Goal: Task Accomplishment & Management: Complete application form

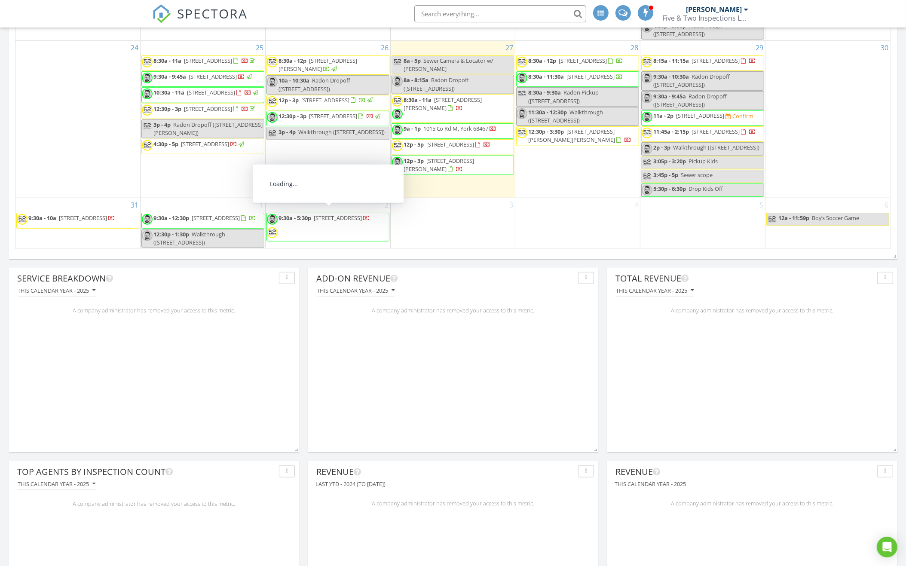
scroll to position [949, 0]
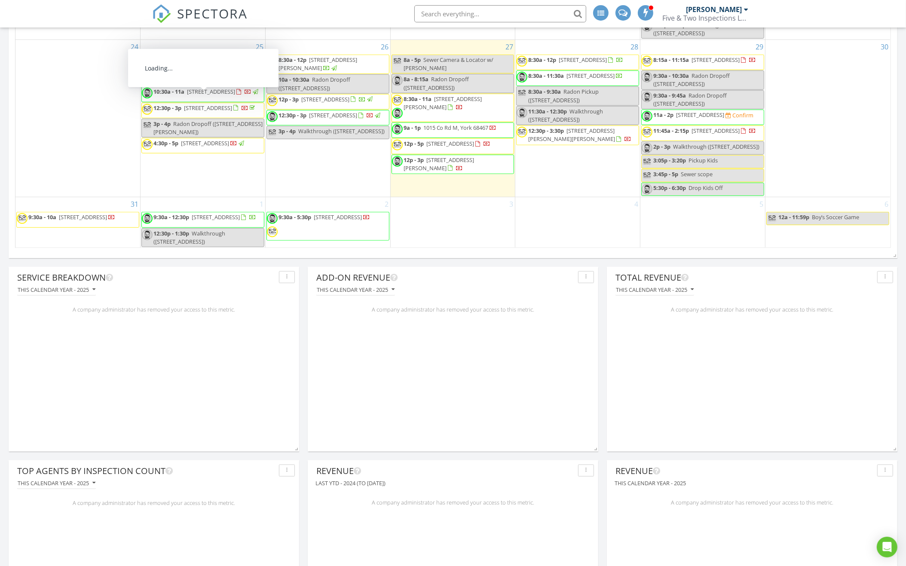
click at [188, 190] on div "25 8:30a - 11a 1215 E 9th St , Grand Island 68801 9:30a - 9:45a 803 4th St, Col…" at bounding box center [203, 118] width 125 height 157
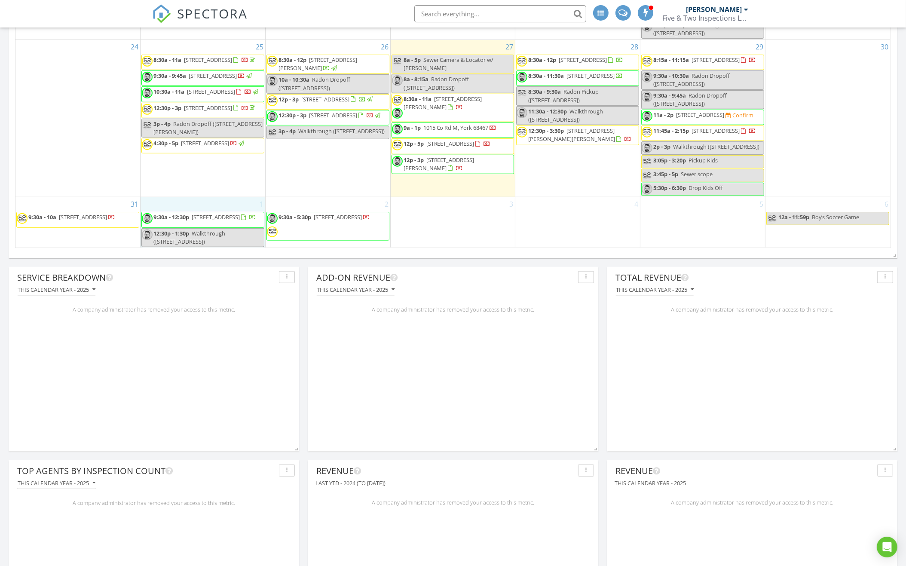
click at [191, 199] on div "1 9:30a - 12:30p 4705 N 96th St, Omaha 68134 12:30p - 1:30p Walkthrough (4705 N…" at bounding box center [203, 222] width 125 height 51
click at [211, 168] on link "Inspection" at bounding box center [202, 164] width 44 height 14
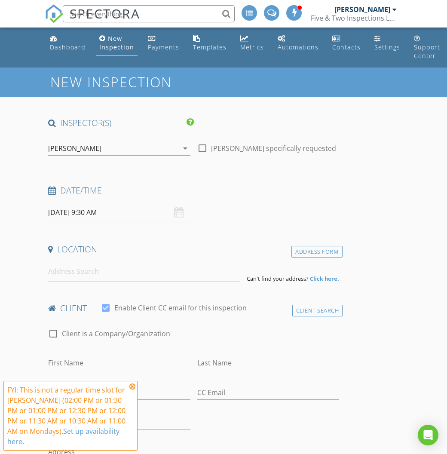
click at [113, 210] on input "09/01/2025 9:30 AM" at bounding box center [119, 212] width 142 height 21
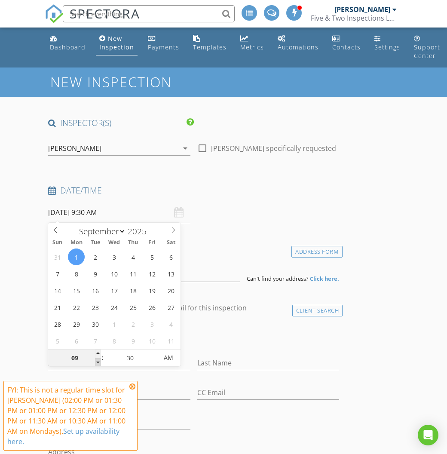
type input "08"
type input "[DATE] 8:30 AM"
click at [98, 362] on span at bounding box center [98, 362] width 6 height 9
click at [201, 268] on input at bounding box center [144, 271] width 192 height 21
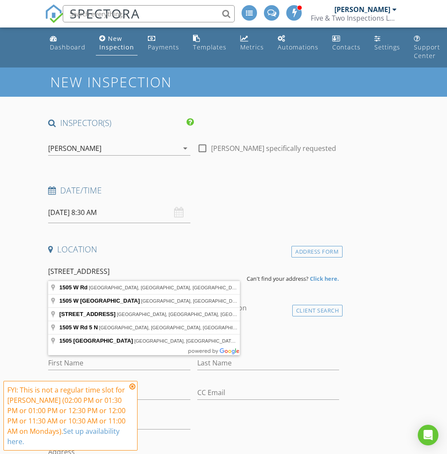
type input "1505 W Rd, Central City, NE, USA"
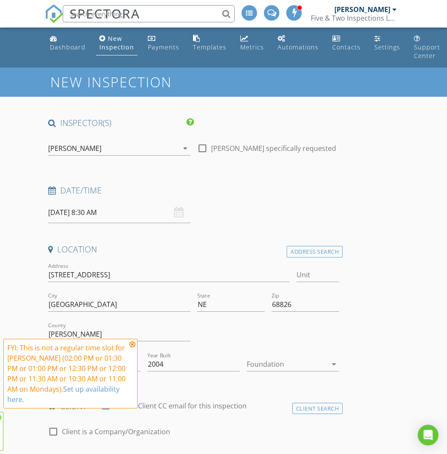
click at [145, 145] on div "[PERSON_NAME]" at bounding box center [113, 148] width 130 height 14
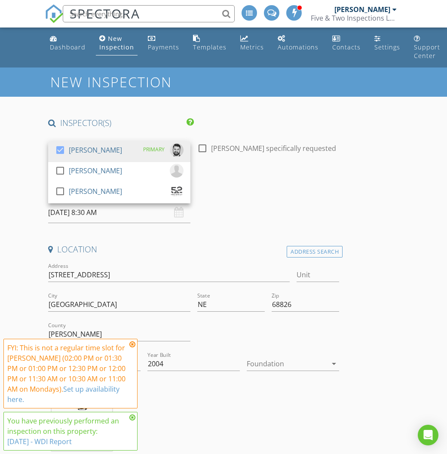
click at [145, 145] on div "PRIMARY" at bounding box center [153, 149] width 21 height 13
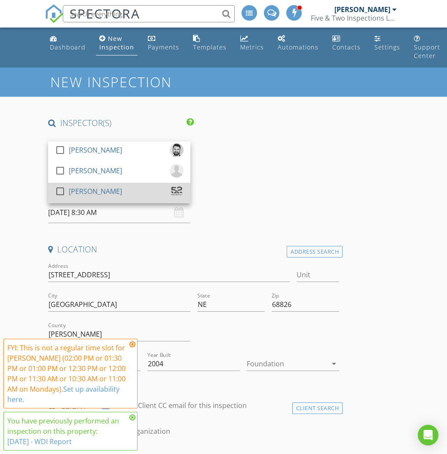
click at [136, 188] on div "check_box_outline_blank Zach Ohlman" at bounding box center [119, 192] width 128 height 17
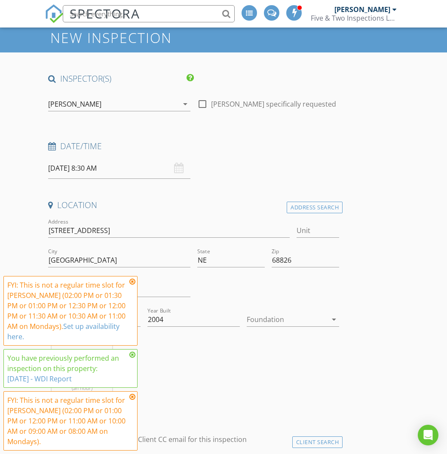
scroll to position [211, 0]
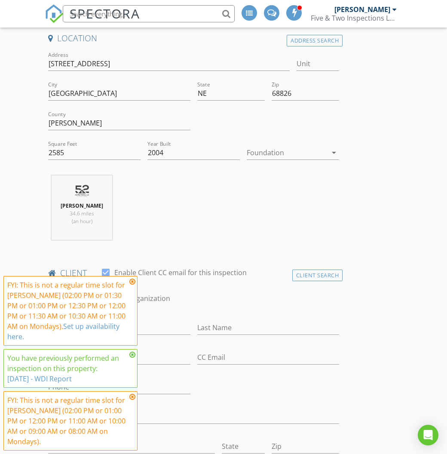
click at [132, 285] on icon at bounding box center [132, 281] width 6 height 7
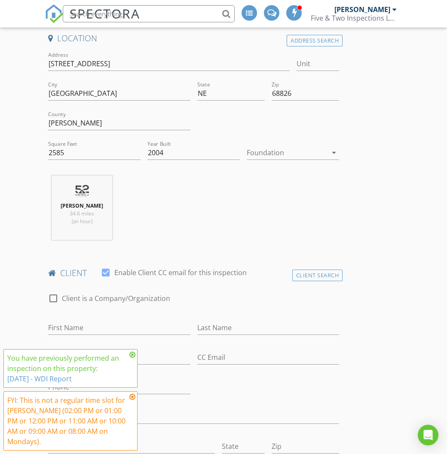
click at [131, 353] on icon at bounding box center [132, 354] width 6 height 7
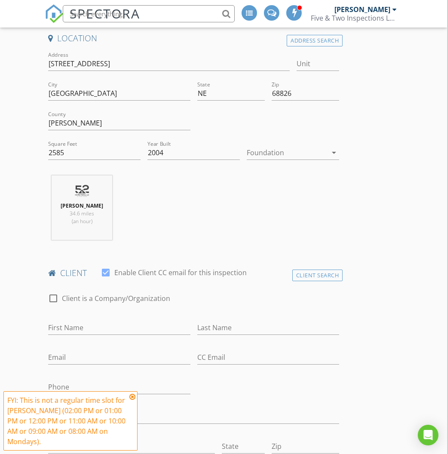
click at [132, 397] on icon at bounding box center [132, 396] width 6 height 7
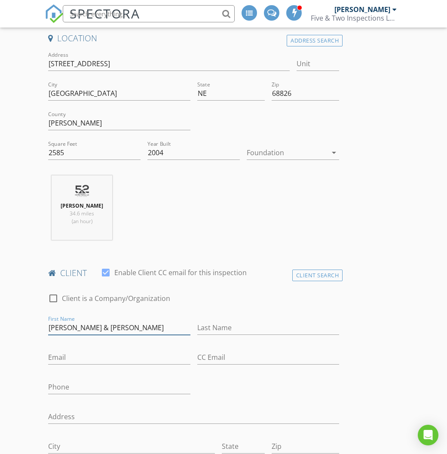
type input "Robert & Jean"
type input "Klug"
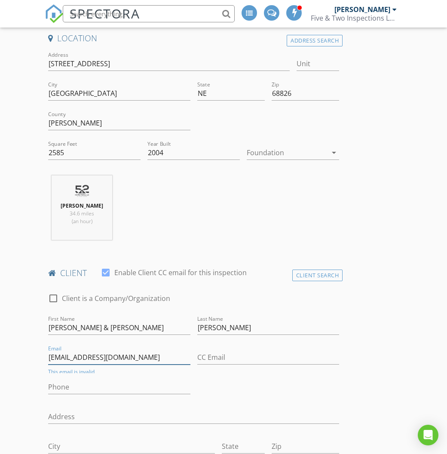
click at [105, 357] on input "theklugs5@gmail.com" at bounding box center [119, 357] width 142 height 14
type input "theklugs5@gmail.com"
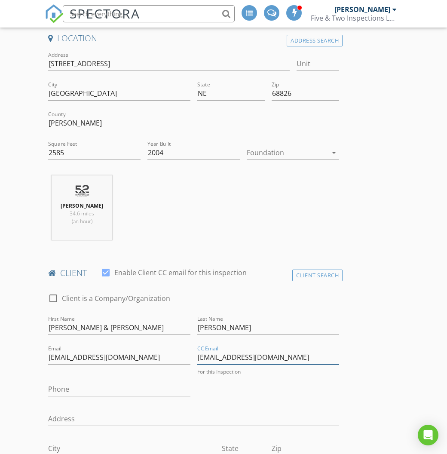
type input "theklugs5@aol.com"
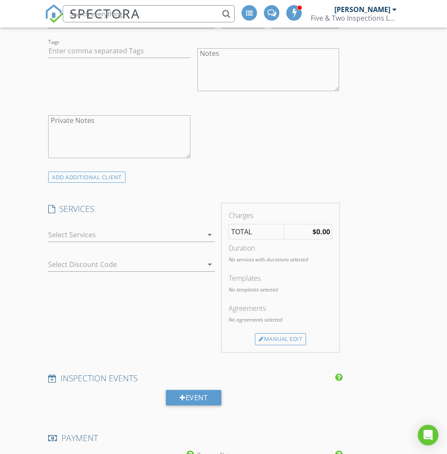
scroll to position [637, 0]
type input "303-718-8051"
click at [182, 234] on div at bounding box center [125, 233] width 155 height 14
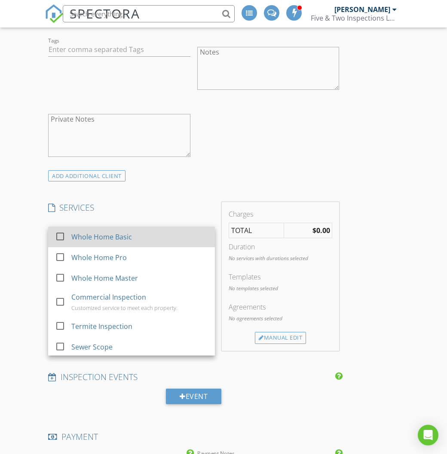
click at [170, 239] on div "Whole Home Basic" at bounding box center [139, 236] width 137 height 17
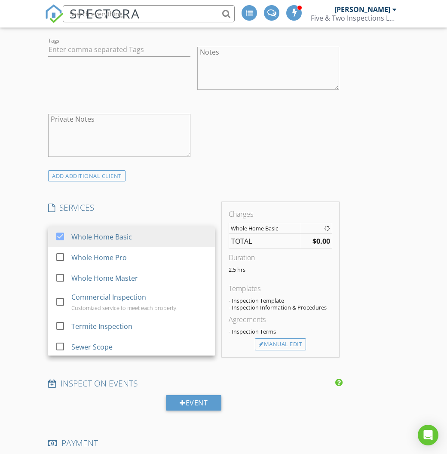
click at [168, 204] on h4 "SERVICES" at bounding box center [131, 207] width 167 height 11
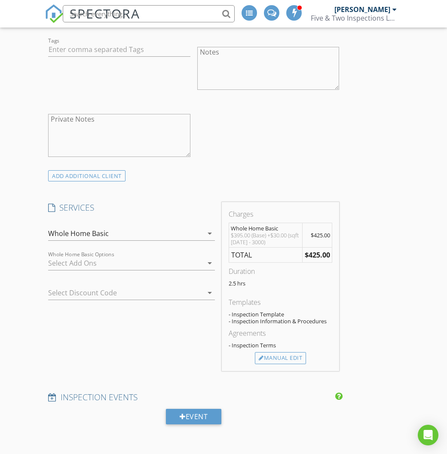
click at [147, 261] on div at bounding box center [125, 263] width 155 height 14
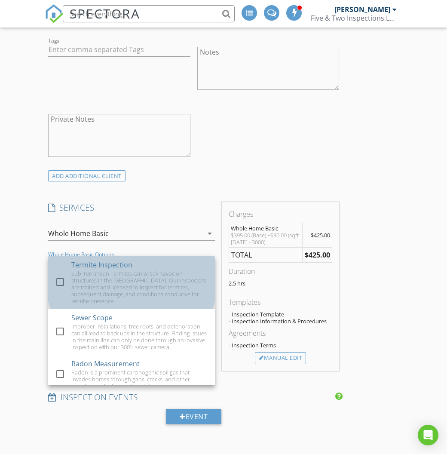
click at [144, 270] on div "Sub-Terranean Termites can wreak havoc on structures in the Midwest. Our inspec…" at bounding box center [139, 287] width 137 height 34
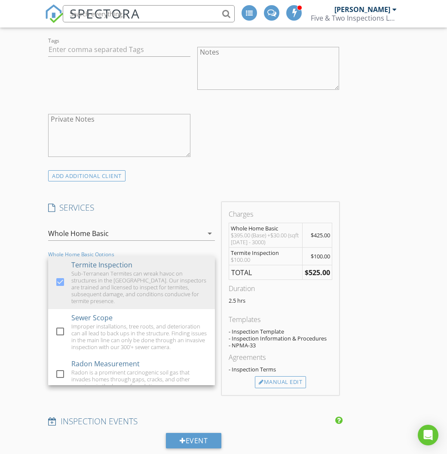
click at [187, 193] on div "INSPECTOR(S) check_box_outline_blank Matt Utter check_box_outline_blank Ross Wa…" at bounding box center [194, 333] width 298 height 1706
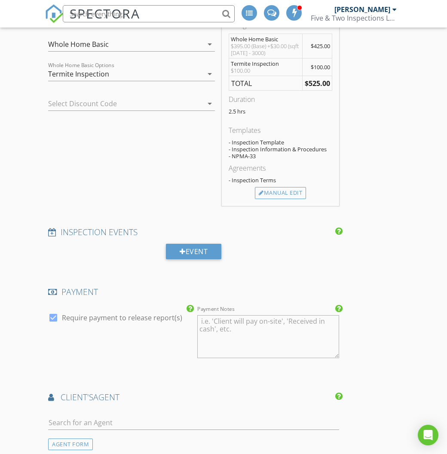
click at [144, 313] on label "Require payment to release report(s)" at bounding box center [122, 317] width 120 height 9
checkbox input "false"
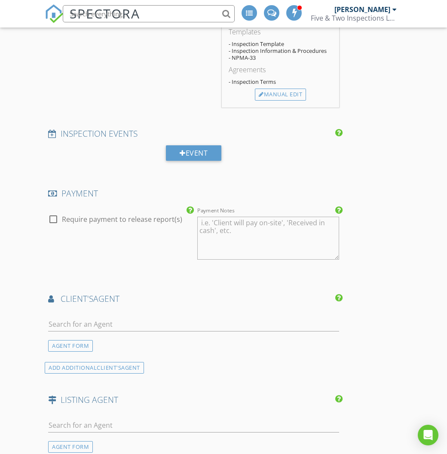
scroll to position [949, 0]
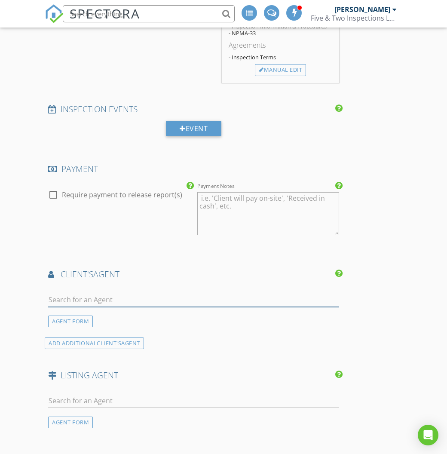
click at [153, 295] on input "text" at bounding box center [193, 300] width 291 height 14
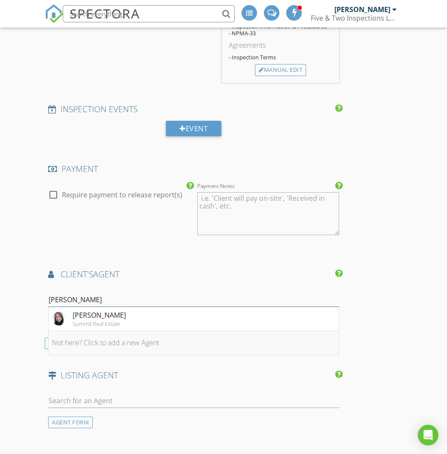
type input "Anna Haym"
click at [166, 309] on li "Anna Hayman Summit Real Estate" at bounding box center [194, 319] width 290 height 24
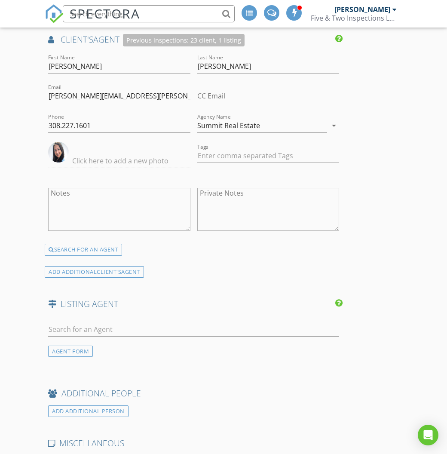
scroll to position [1246, 0]
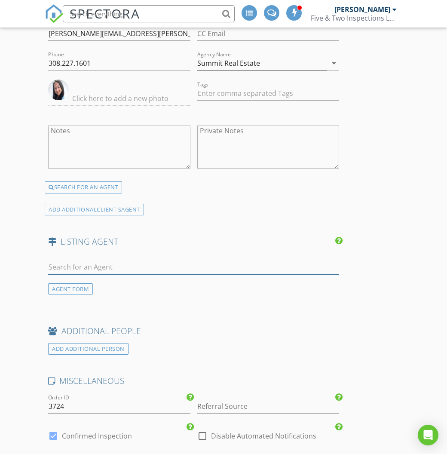
click at [169, 264] on input "text" at bounding box center [193, 267] width 291 height 14
type input "Jimmy"
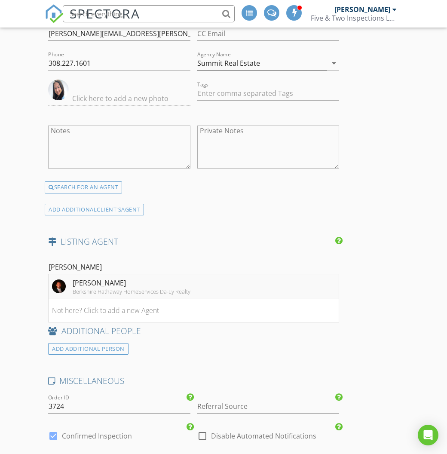
click at [180, 278] on div "Jimmy Reed" at bounding box center [132, 283] width 118 height 10
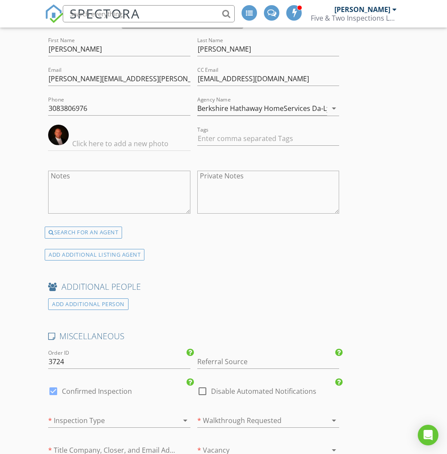
scroll to position [1491, 0]
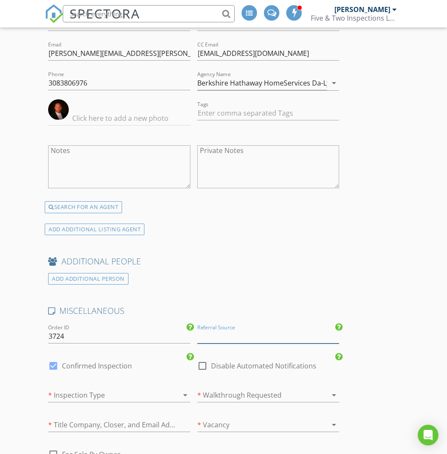
click at [220, 330] on input "Referral Source" at bounding box center [268, 336] width 142 height 14
type input "Anna Hayman"
click at [254, 346] on div "Anna Hayman" at bounding box center [268, 353] width 141 height 17
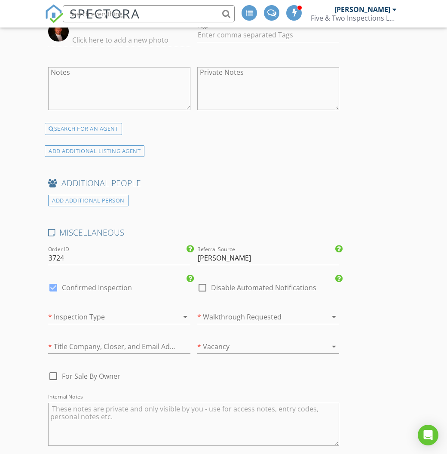
scroll to position [1588, 0]
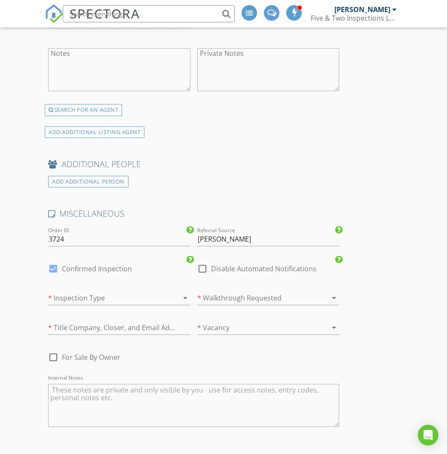
click at [249, 291] on div at bounding box center [256, 298] width 118 height 14
click at [139, 291] on div at bounding box center [107, 298] width 118 height 14
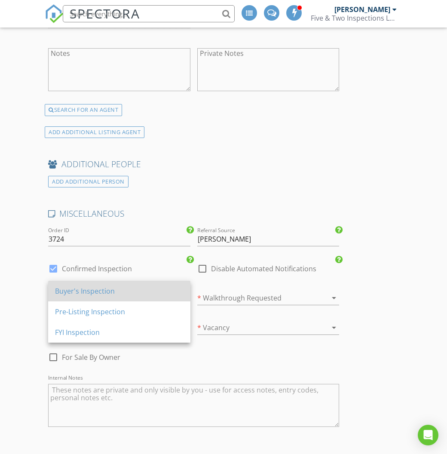
click at [138, 290] on div "Buyer's Inspection" at bounding box center [119, 291] width 128 height 10
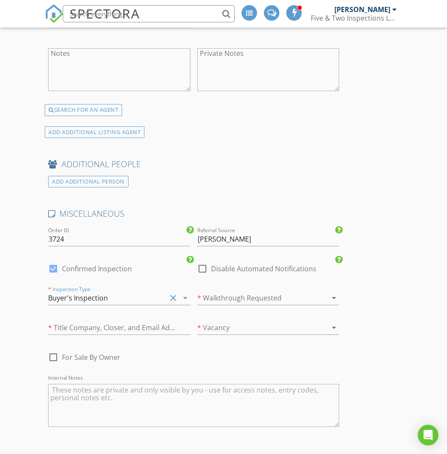
click at [217, 321] on div at bounding box center [256, 328] width 118 height 14
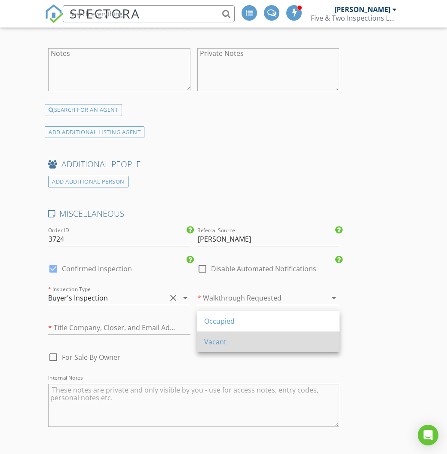
click at [219, 338] on div "Vacant" at bounding box center [268, 341] width 128 height 10
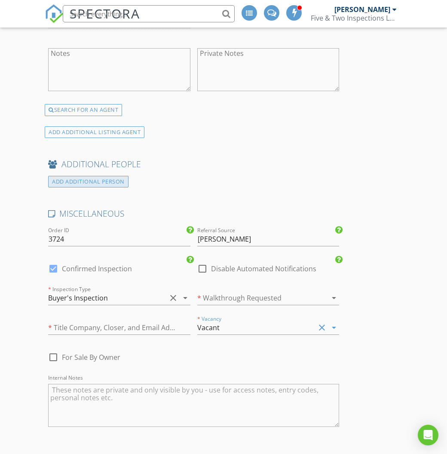
click at [108, 176] on div "ADD ADDITIONAL PERSON" at bounding box center [88, 182] width 80 height 12
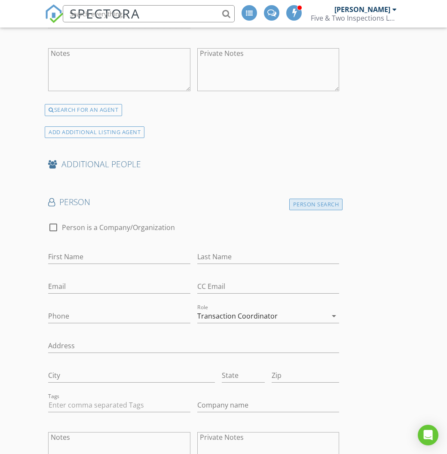
click at [304, 199] on div "Person Search" at bounding box center [316, 205] width 54 height 12
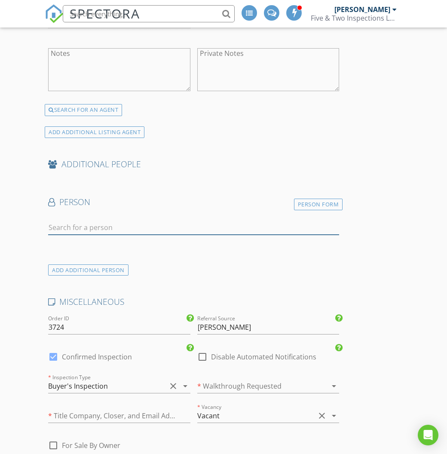
click at [195, 220] on input "text" at bounding box center [193, 227] width 291 height 14
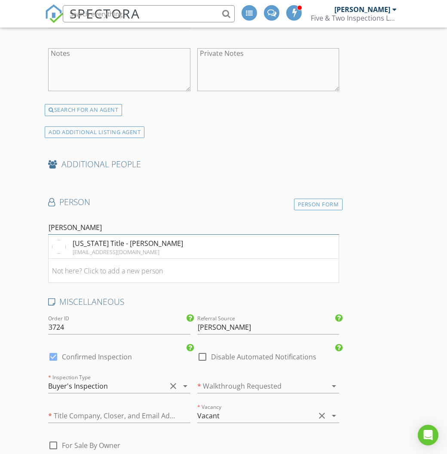
type input "Mcvicker"
click at [178, 237] on li "Nebraska Title - Wendy McVicker wmcvicker@nebtitleco.com" at bounding box center [194, 247] width 290 height 24
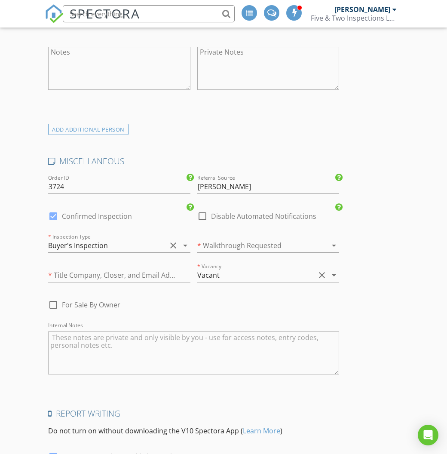
scroll to position [1949, 0]
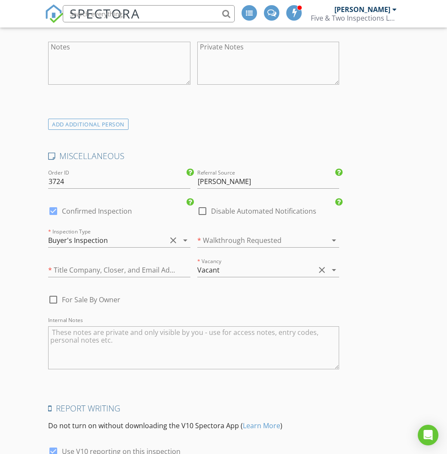
click at [239, 233] on div at bounding box center [256, 240] width 118 height 14
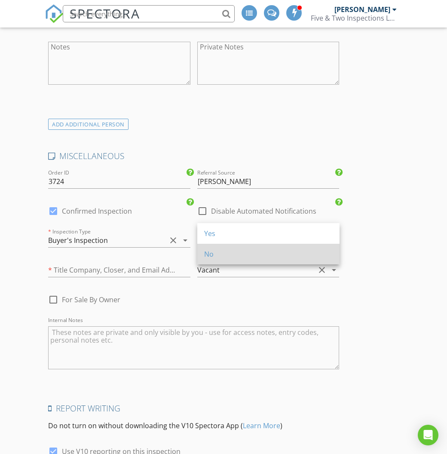
click at [237, 253] on div "No" at bounding box center [268, 254] width 128 height 10
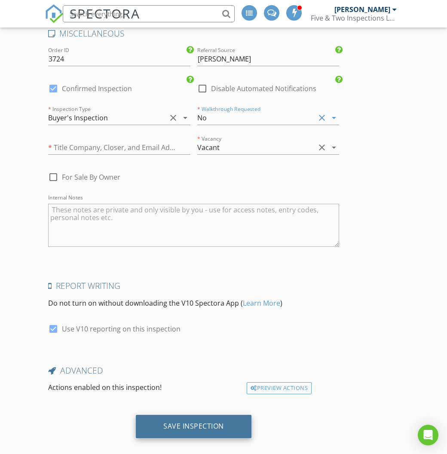
scroll to position [2071, 0]
click at [185, 420] on div "Save Inspection" at bounding box center [194, 426] width 116 height 23
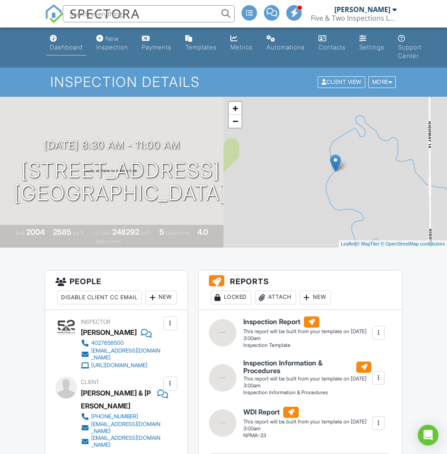
click at [57, 36] on div "Dashboard" at bounding box center [53, 38] width 7 height 7
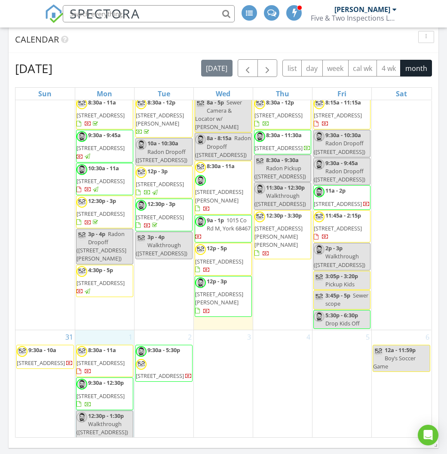
click at [110, 341] on div "1 8:30a - 11a 1505 W Rd, Central City 68826 9:30a - 12:30p 4705 N 96th St, Omah…" at bounding box center [104, 384] width 59 height 109
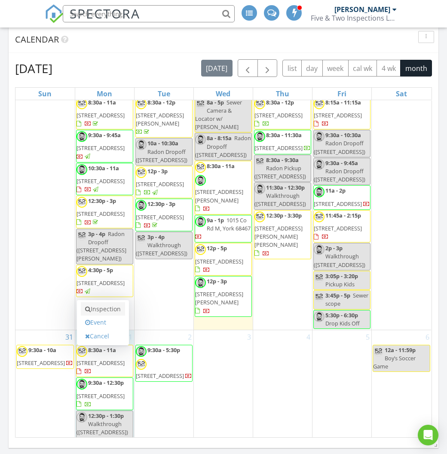
click at [115, 308] on link "Inspection" at bounding box center [103, 309] width 44 height 14
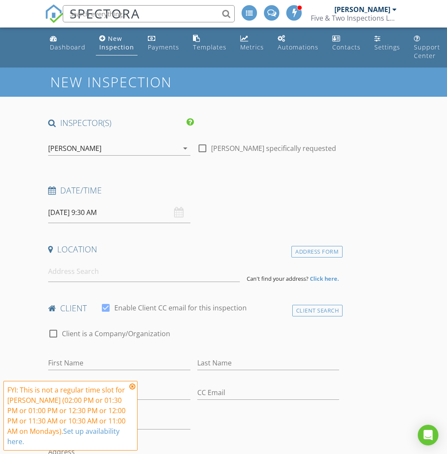
click at [127, 150] on div "[PERSON_NAME]" at bounding box center [113, 148] width 130 height 14
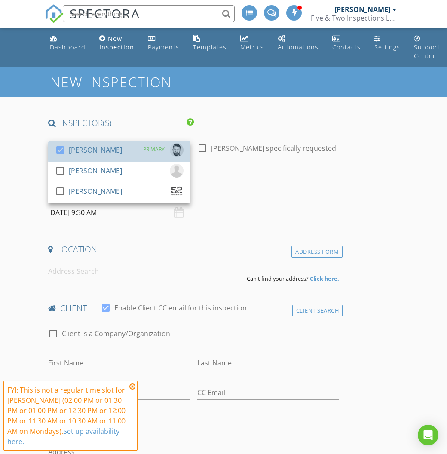
click at [127, 150] on div "check_box [PERSON_NAME] PRIMARY" at bounding box center [119, 151] width 128 height 17
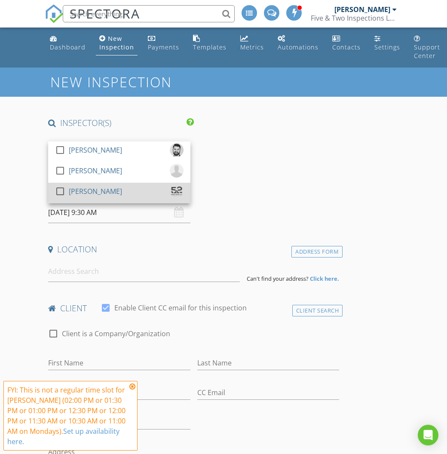
click at [113, 188] on div "check_box_outline_blank [PERSON_NAME]" at bounding box center [119, 192] width 128 height 17
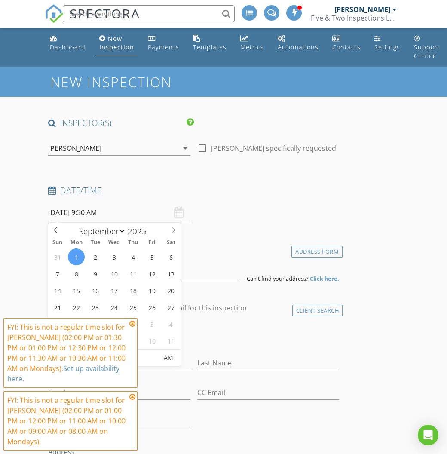
click at [101, 208] on input "09/01/2025 9:30 AM" at bounding box center [119, 212] width 142 height 21
click at [132, 327] on icon at bounding box center [132, 323] width 6 height 7
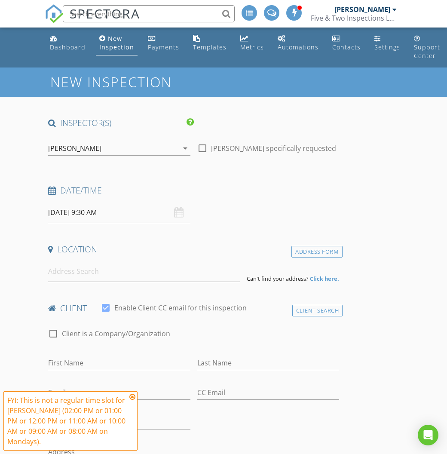
click at [110, 217] on input "09/01/2025 9:30 AM" at bounding box center [119, 212] width 142 height 21
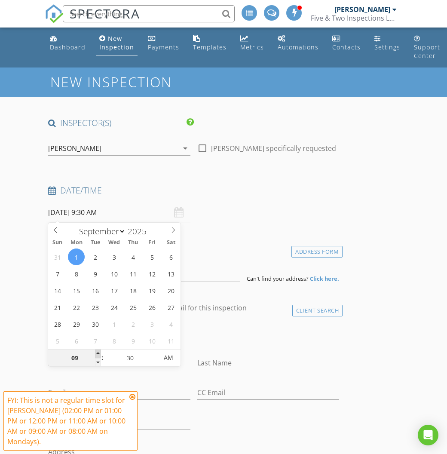
type input "10"
type input "09/01/2025 10:30 AM"
click at [99, 356] on span at bounding box center [98, 353] width 6 height 9
type input "11"
type input "09/01/2025 11:30 AM"
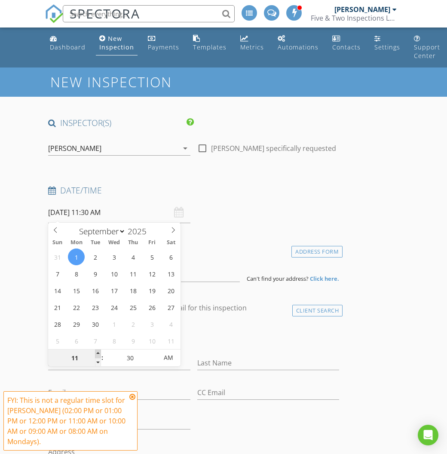
click at [99, 356] on span at bounding box center [98, 353] width 6 height 9
type input "12"
type input "09/01/2025 12:30 PM"
click at [99, 356] on span at bounding box center [98, 353] width 6 height 9
click at [209, 278] on input at bounding box center [144, 271] width 192 height 21
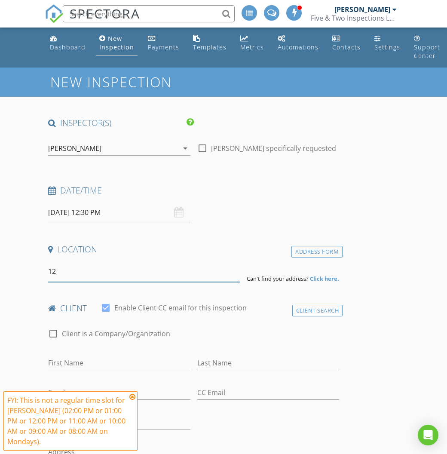
type input "1"
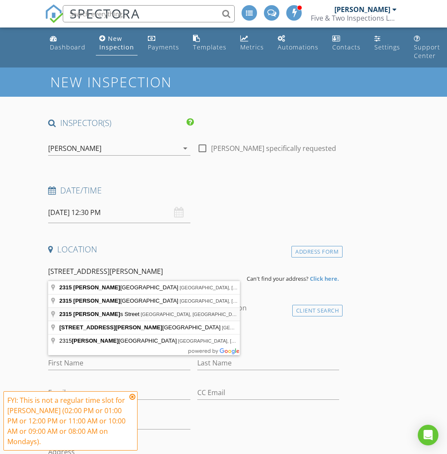
type input "2315 West Charles Street, Grand Island, NE, USA"
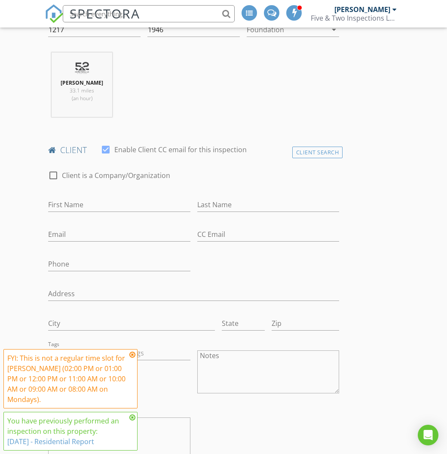
scroll to position [336, 0]
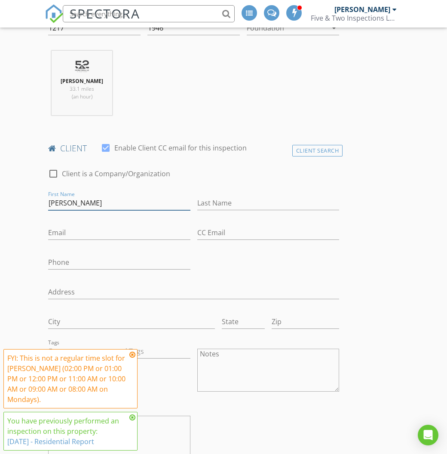
type input "Jorge"
type input "Rodriguez"
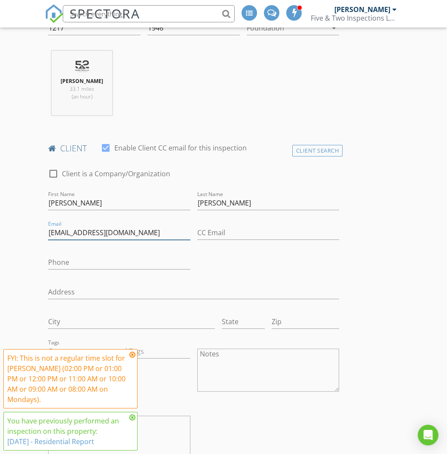
type input "rodriguez810@yahoo.com"
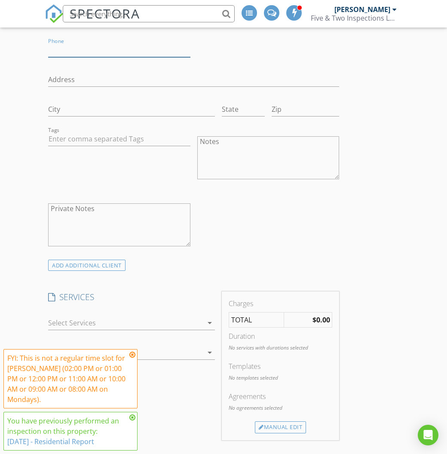
scroll to position [588, 0]
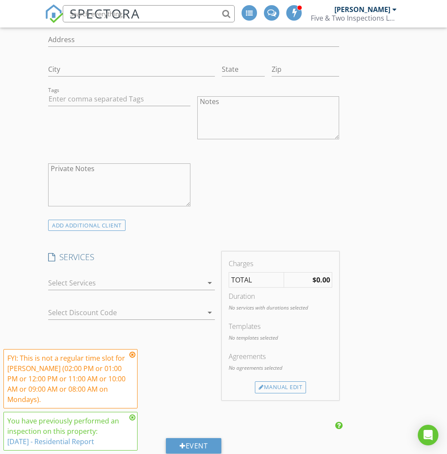
click at [76, 277] on div at bounding box center [125, 283] width 155 height 14
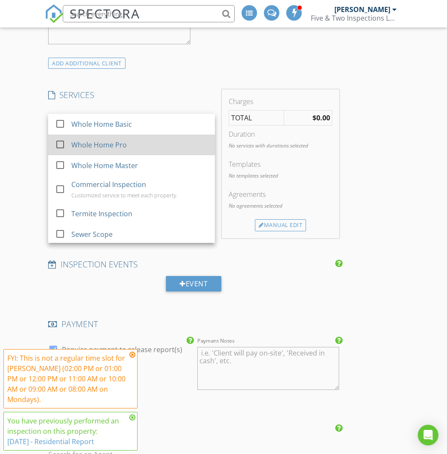
scroll to position [0, 0]
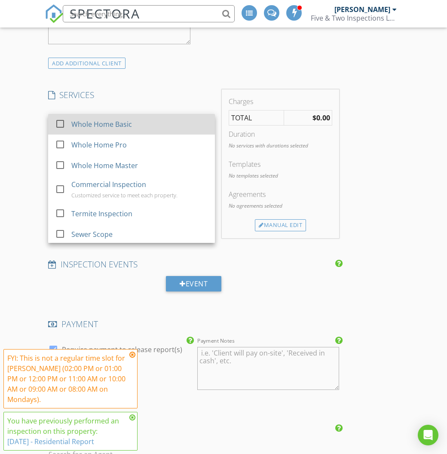
click at [138, 128] on div "Whole Home Basic" at bounding box center [139, 124] width 137 height 17
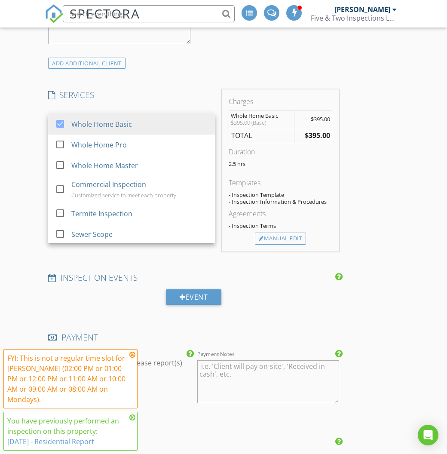
click at [147, 98] on div "SERVICES check_box Whole Home Basic check_box_outline_blank Whole Home Pro chec…" at bounding box center [132, 170] width 174 height 162
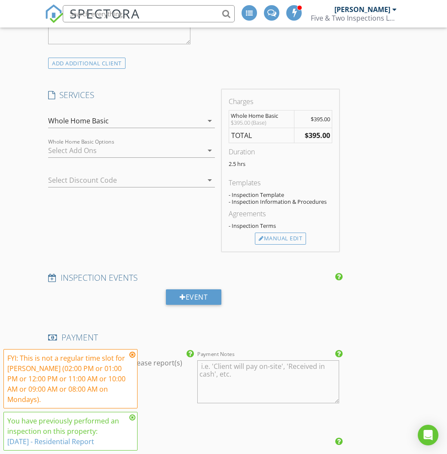
click at [138, 145] on div at bounding box center [125, 151] width 155 height 14
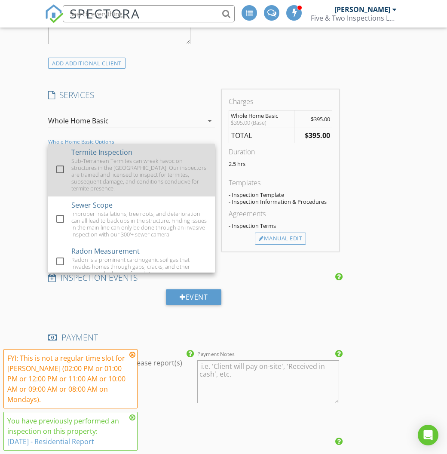
click at [137, 157] on div "Sub-Terranean Termites can wreak havoc on structures in the Midwest. Our inspec…" at bounding box center [139, 174] width 137 height 34
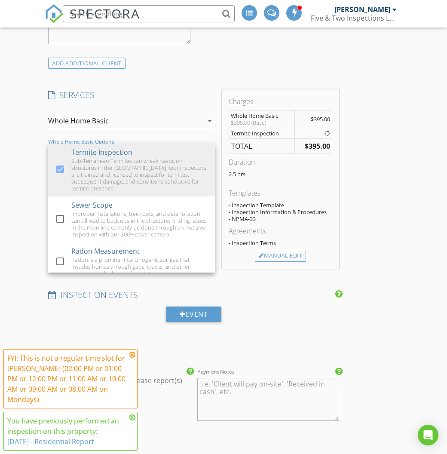
click at [148, 89] on h4 "SERVICES" at bounding box center [131, 94] width 167 height 11
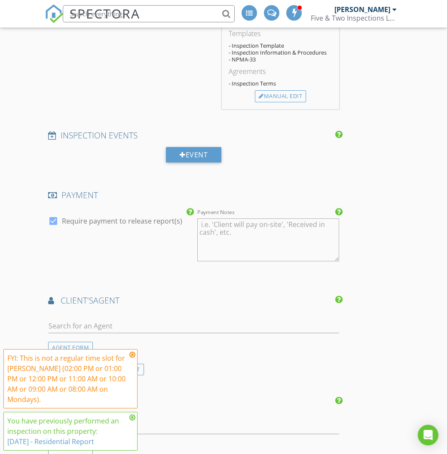
click at [122, 217] on label "Require payment to release report(s)" at bounding box center [122, 221] width 120 height 9
checkbox input "false"
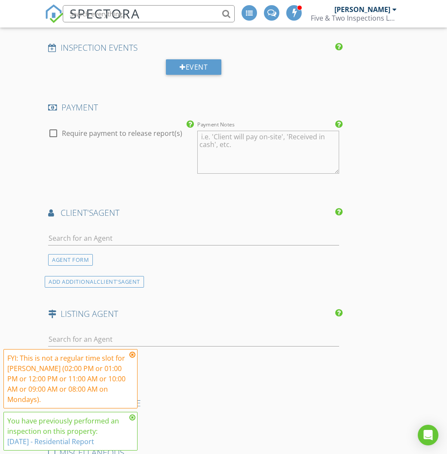
scroll to position [1015, 0]
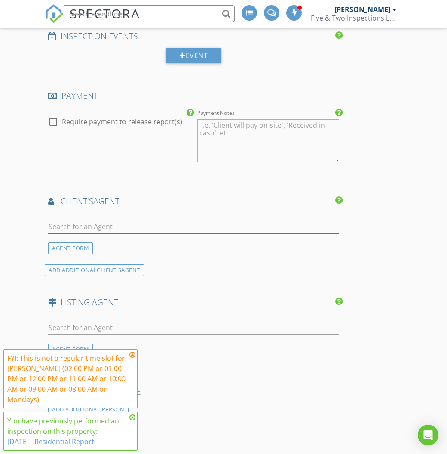
click at [142, 220] on input "text" at bounding box center [193, 227] width 291 height 14
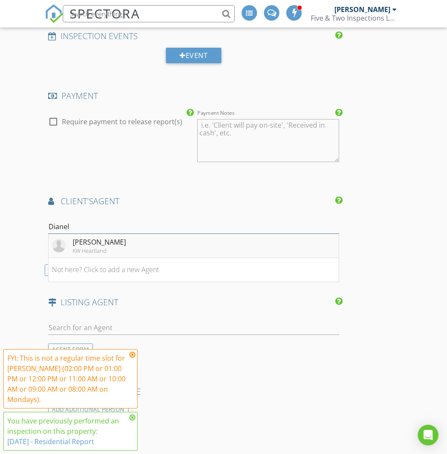
type input "Dianel"
click at [126, 237] on div "Dianelys Munguia-Alfonso" at bounding box center [99, 242] width 53 height 10
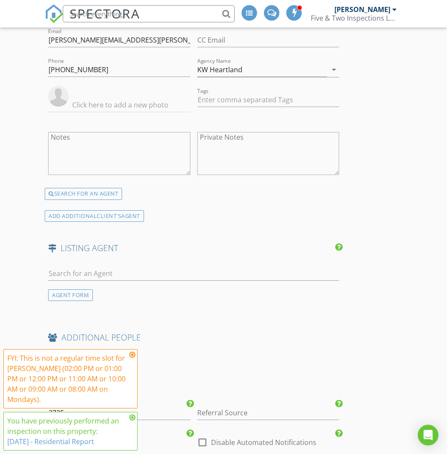
scroll to position [1244, 0]
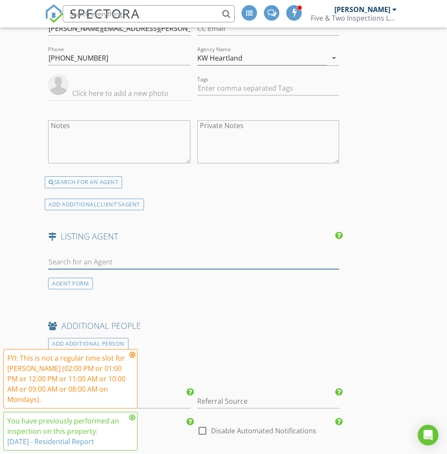
click at [144, 255] on input "text" at bounding box center [193, 262] width 291 height 14
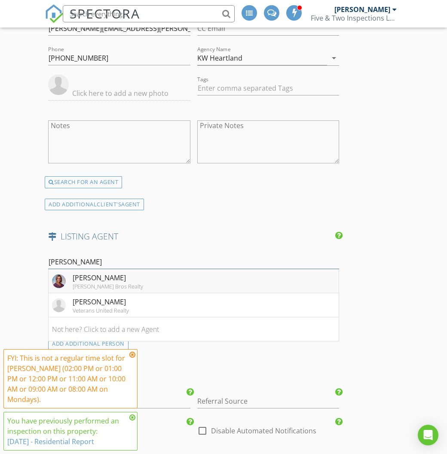
type input "Chris Sch"
click at [147, 277] on li "Chris Schwieger Woods Bros Realty" at bounding box center [194, 281] width 290 height 24
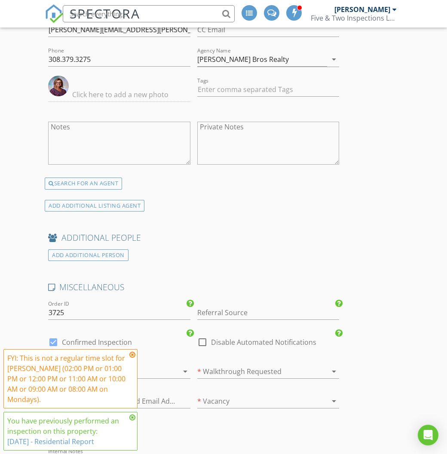
scroll to position [1550, 0]
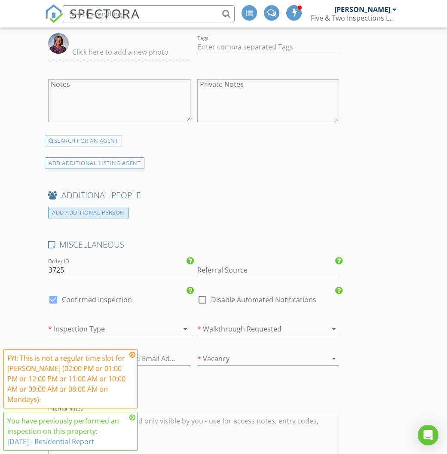
click at [118, 207] on div "ADD ADDITIONAL PERSON" at bounding box center [88, 213] width 80 height 12
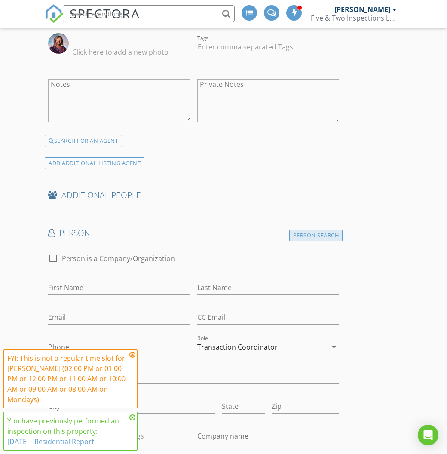
click at [312, 229] on div "Person Search" at bounding box center [316, 235] width 54 height 12
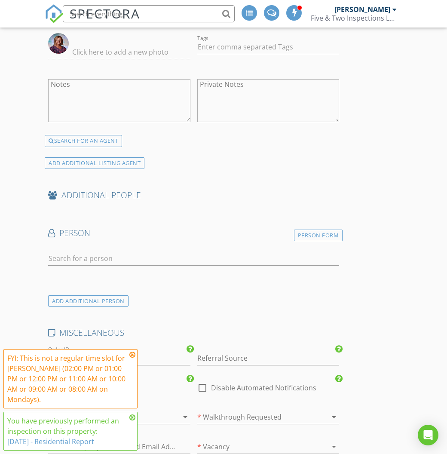
click at [154, 246] on div at bounding box center [193, 260] width 291 height 28
click at [152, 251] on input "text" at bounding box center [193, 258] width 291 height 14
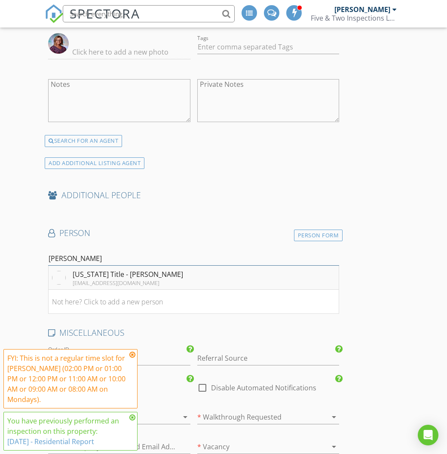
type input "Mcvicker"
click at [144, 279] on div "wmcvicker@nebtitleco.com" at bounding box center [128, 282] width 110 height 7
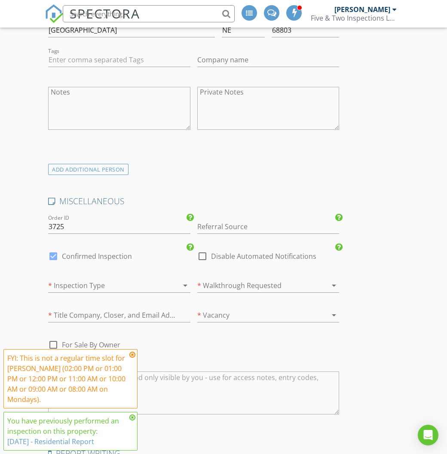
scroll to position [1910, 0]
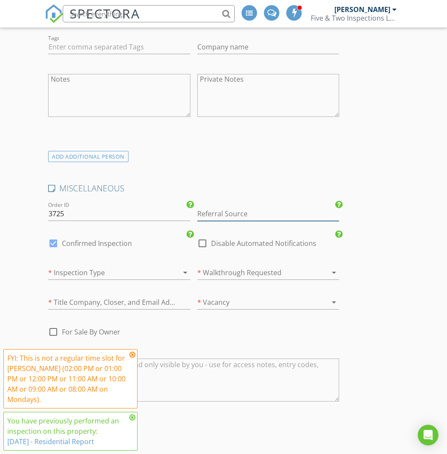
click at [219, 207] on input "Referral Source" at bounding box center [268, 214] width 142 height 14
click at [248, 222] on div "Dianelys Munguia" at bounding box center [268, 230] width 141 height 17
type input "Dianelys Munguia"
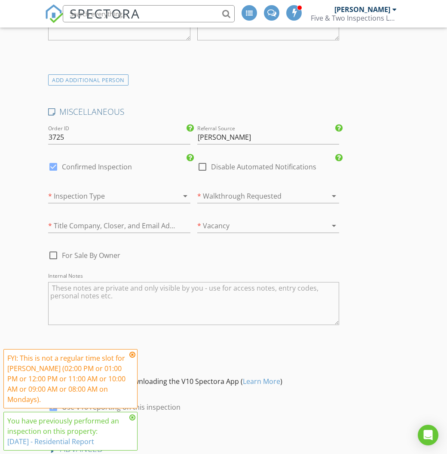
scroll to position [1989, 0]
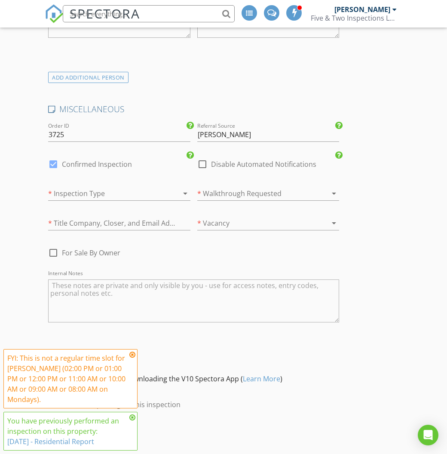
click at [247, 187] on div at bounding box center [256, 194] width 118 height 14
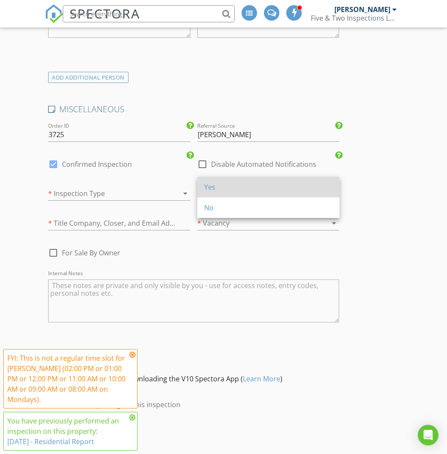
click at [242, 191] on div "Yes" at bounding box center [268, 187] width 128 height 10
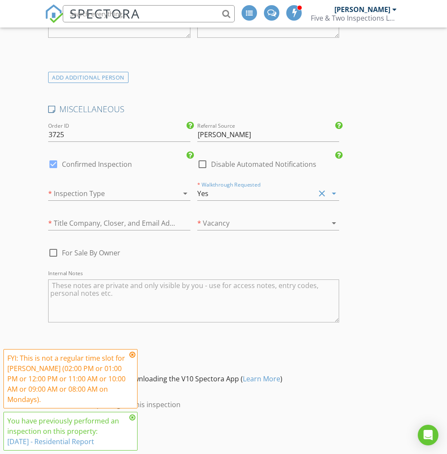
click at [168, 188] on div at bounding box center [173, 193] width 10 height 10
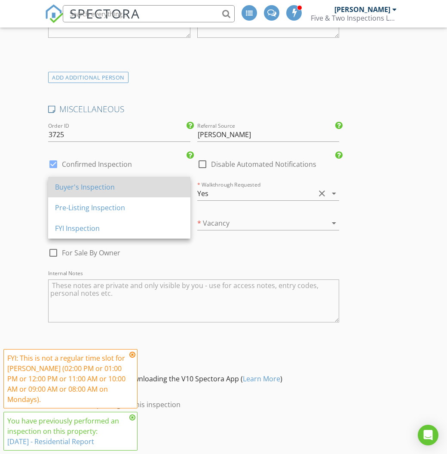
click at [163, 185] on div "Buyer's Inspection" at bounding box center [119, 187] width 128 height 10
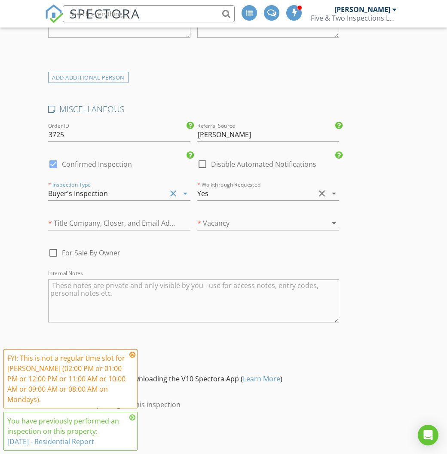
click at [216, 216] on div at bounding box center [256, 223] width 118 height 14
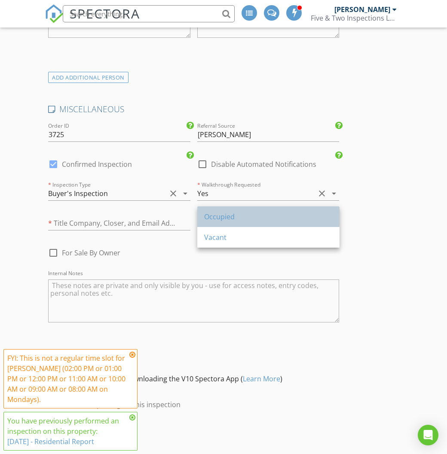
click at [219, 221] on div "Occupied" at bounding box center [268, 216] width 128 height 10
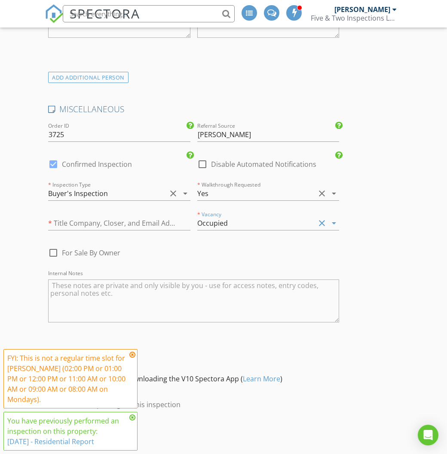
click at [217, 219] on div "Occupied" at bounding box center [212, 223] width 31 height 8
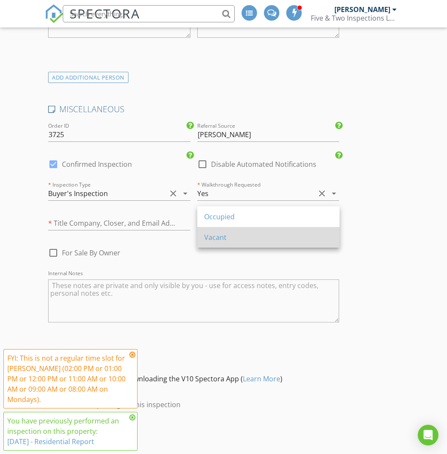
click at [217, 235] on div "Vacant" at bounding box center [268, 237] width 128 height 10
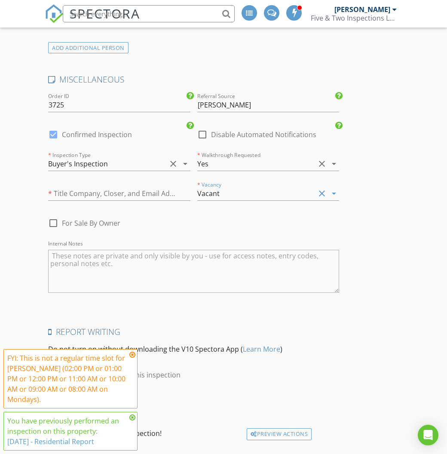
scroll to position [2039, 0]
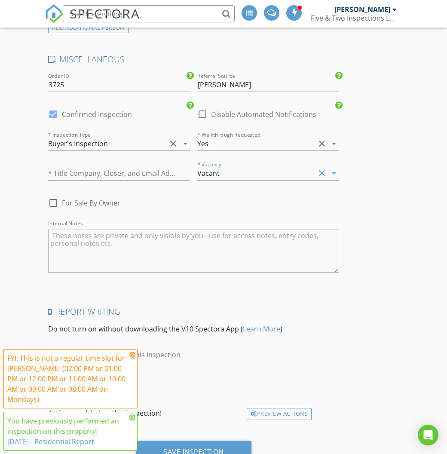
click at [119, 110] on label "Confirmed Inspection" at bounding box center [97, 114] width 70 height 9
checkbox input "false"
checkbox input "true"
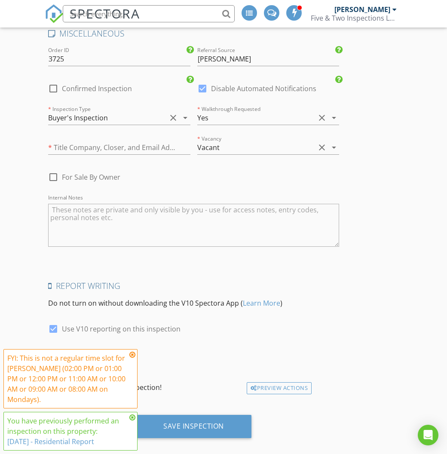
scroll to position [2064, 0]
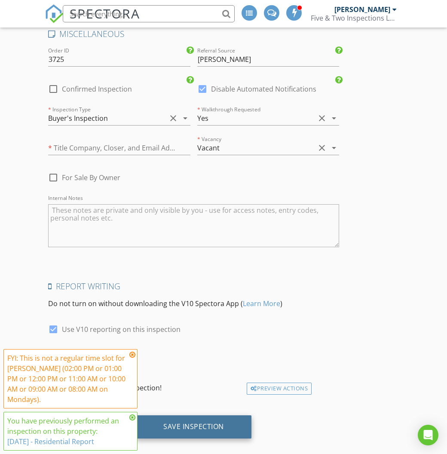
click at [188, 422] on div "Save Inspection" at bounding box center [193, 426] width 61 height 9
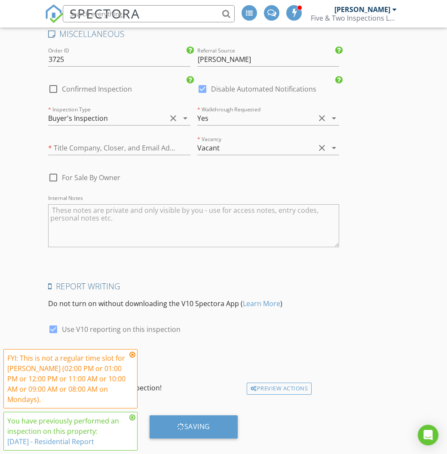
click at [132, 356] on icon at bounding box center [132, 354] width 6 height 7
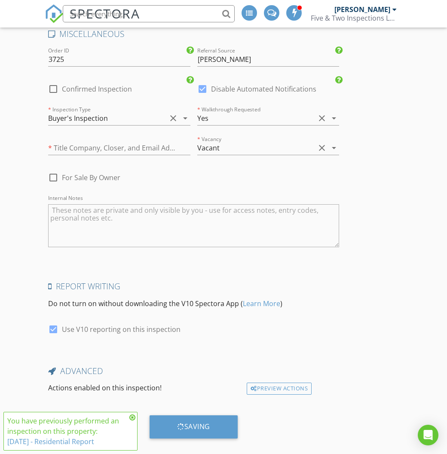
click at [132, 417] on icon at bounding box center [132, 417] width 6 height 7
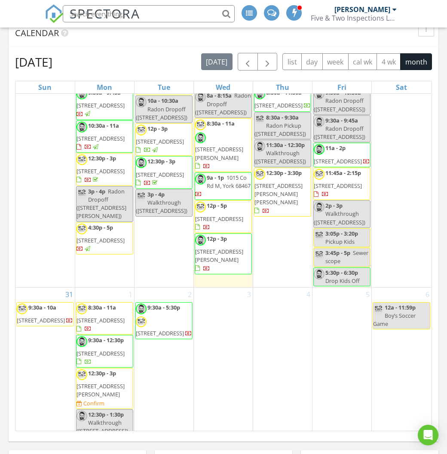
scroll to position [1388, 0]
